Goal: Obtain resource: Download file/media

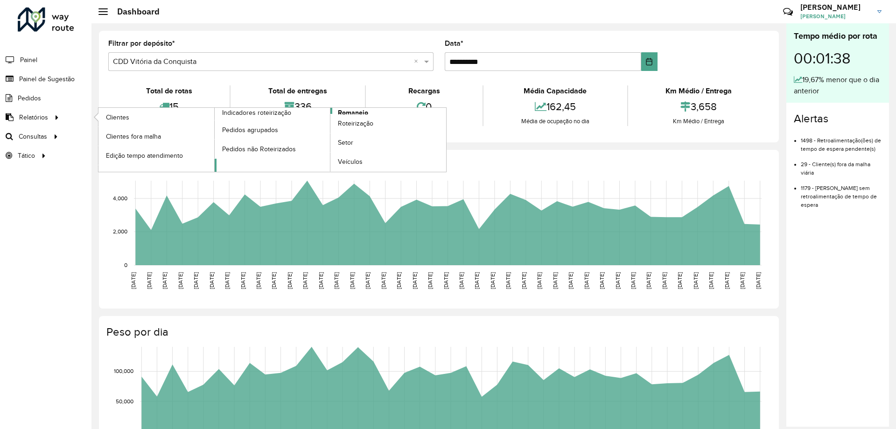
click at [348, 110] on span "Romaneio" at bounding box center [353, 113] width 30 height 10
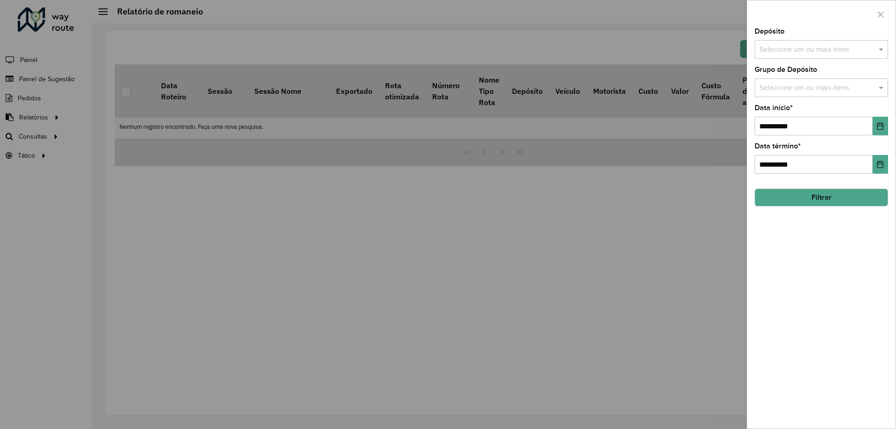
click at [756, 51] on div "Selecione um ou mais itens" at bounding box center [816, 50] width 122 height 12
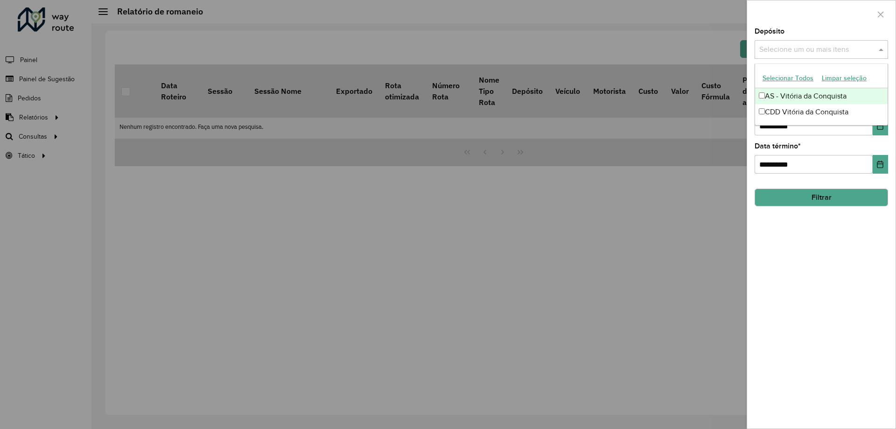
click at [778, 77] on button "Selecionar Todos" at bounding box center [788, 78] width 59 height 14
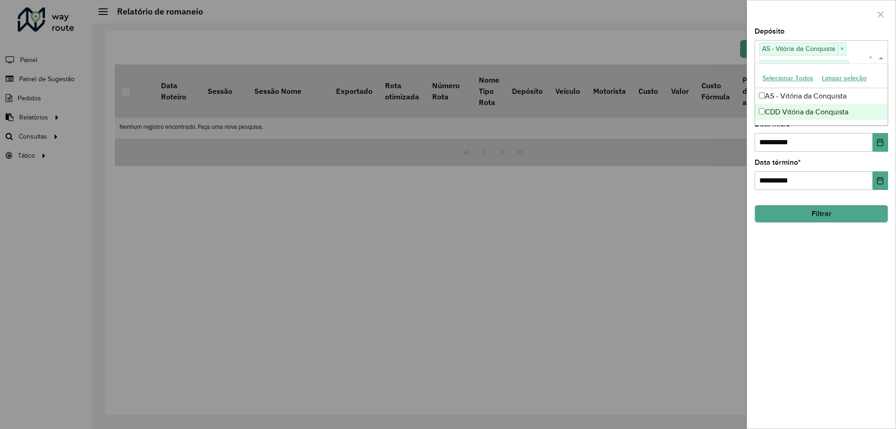
click at [793, 278] on div "**********" at bounding box center [821, 228] width 148 height 401
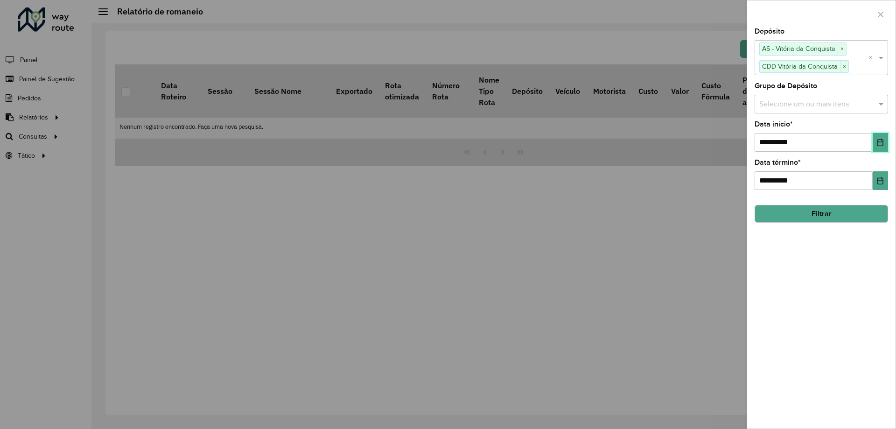
click at [884, 145] on icon "Choose Date" at bounding box center [880, 142] width 7 height 7
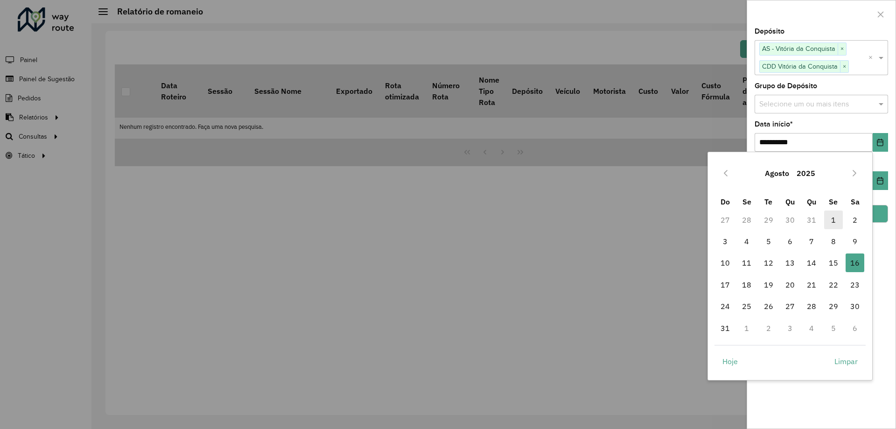
click at [839, 217] on span "1" at bounding box center [833, 220] width 19 height 19
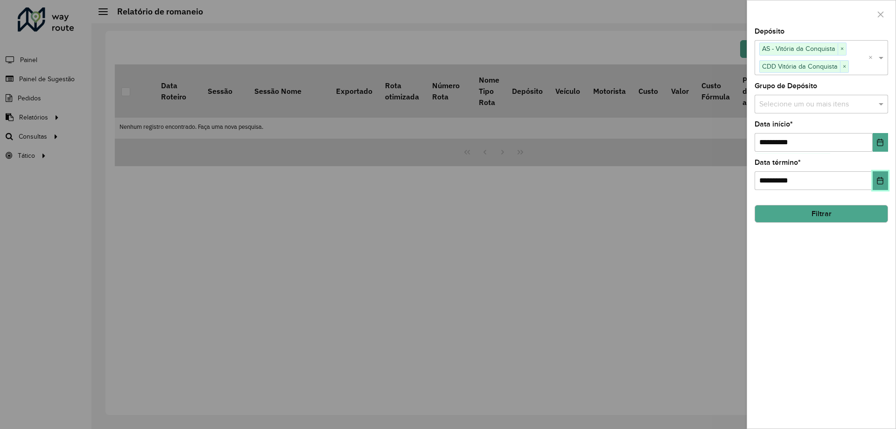
click at [885, 178] on button "Choose Date" at bounding box center [880, 180] width 15 height 19
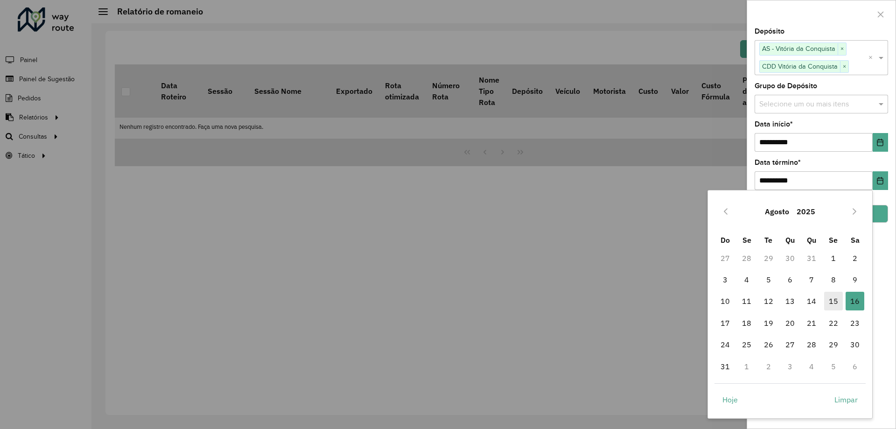
click at [834, 303] on span "15" at bounding box center [833, 301] width 19 height 19
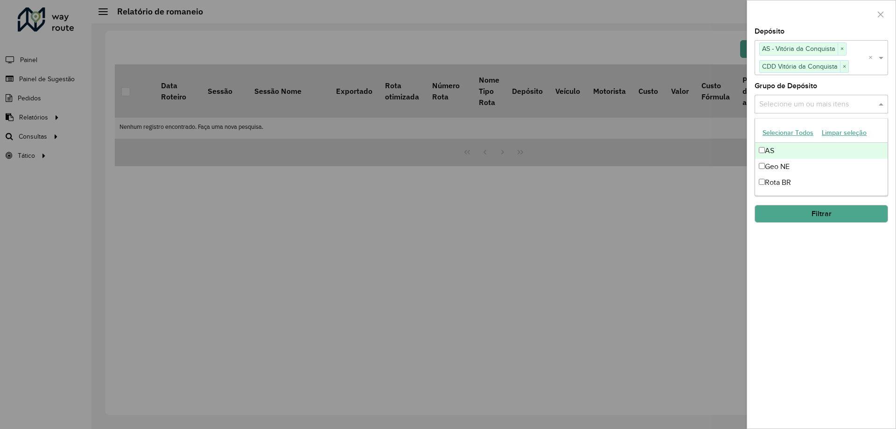
click at [790, 99] on input "text" at bounding box center [817, 104] width 120 height 11
click at [788, 104] on input "text" at bounding box center [817, 104] width 120 height 11
click at [823, 217] on button "Filtrar" at bounding box center [822, 214] width 134 height 18
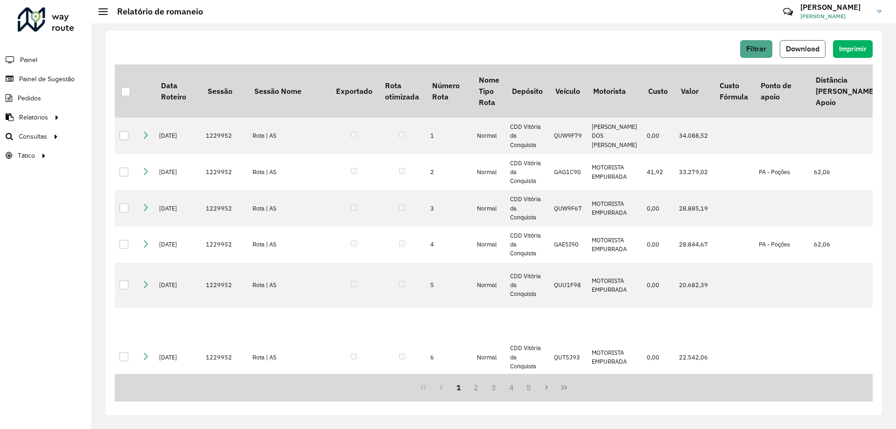
click at [799, 50] on span "Download" at bounding box center [803, 49] width 34 height 8
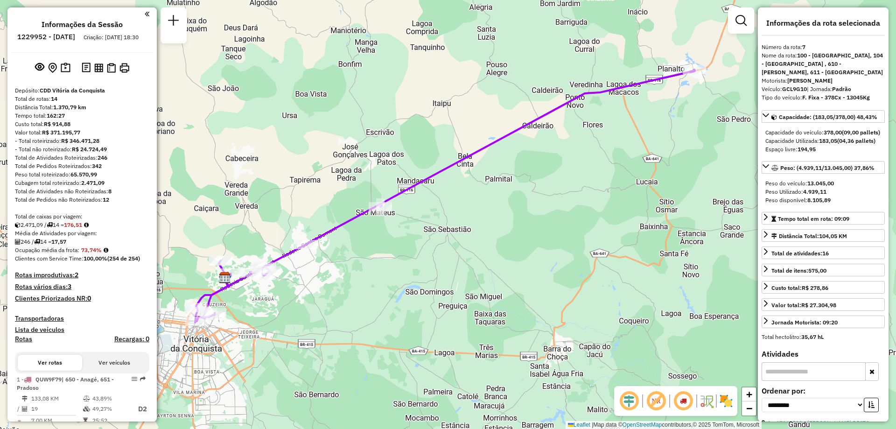
select select "**********"
